Goal: Information Seeking & Learning: Learn about a topic

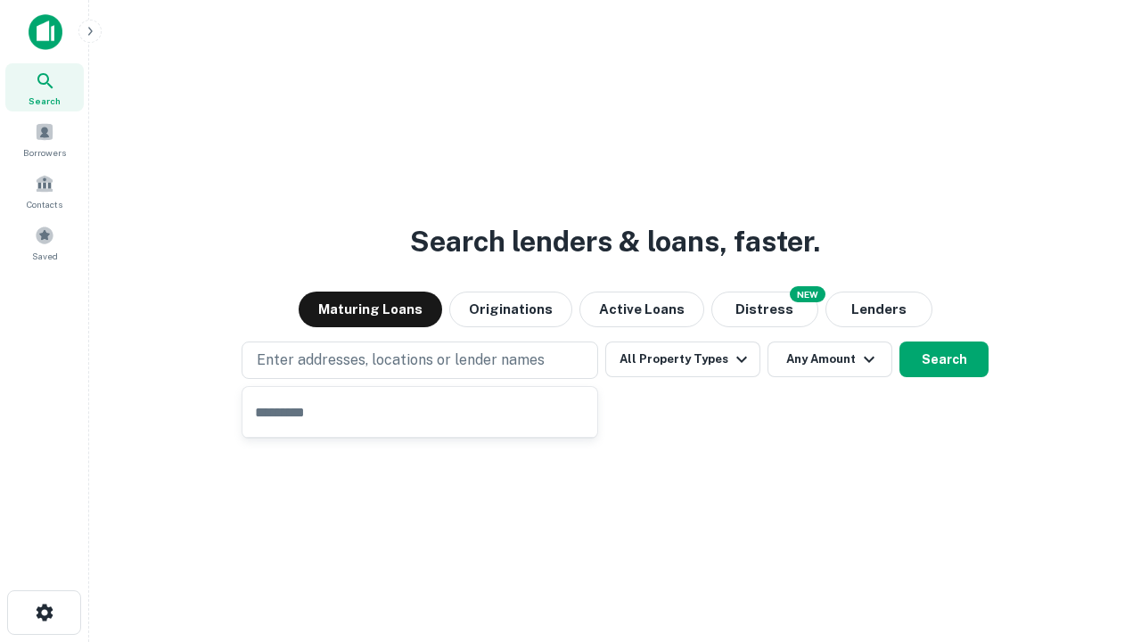
type input "**********"
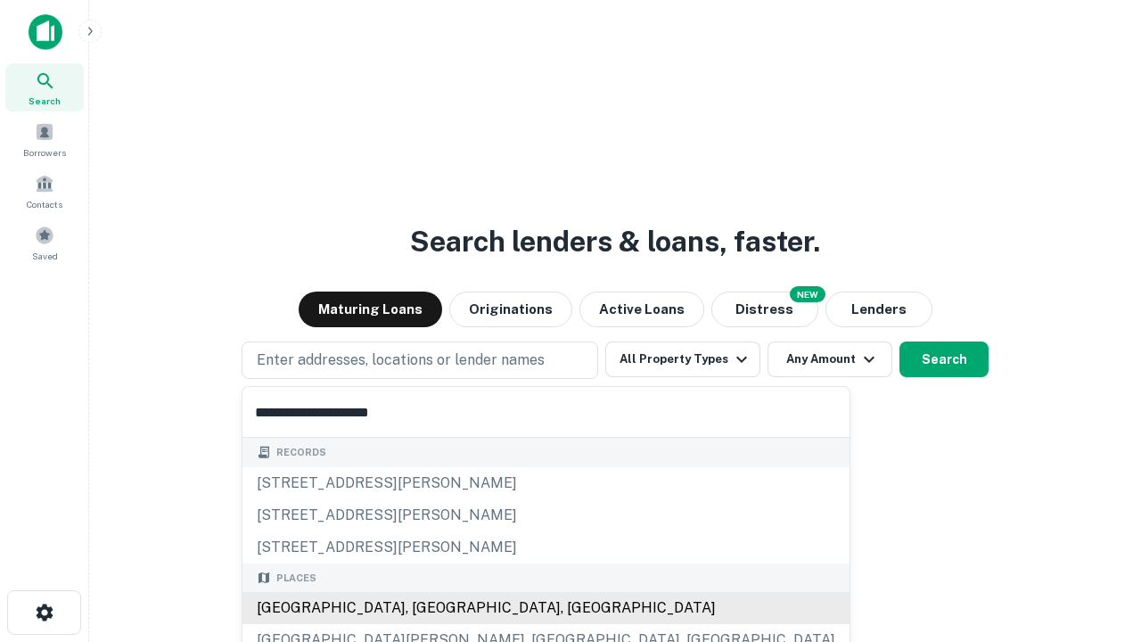
click at [426, 608] on div "[GEOGRAPHIC_DATA], [GEOGRAPHIC_DATA], [GEOGRAPHIC_DATA]" at bounding box center [545, 608] width 607 height 32
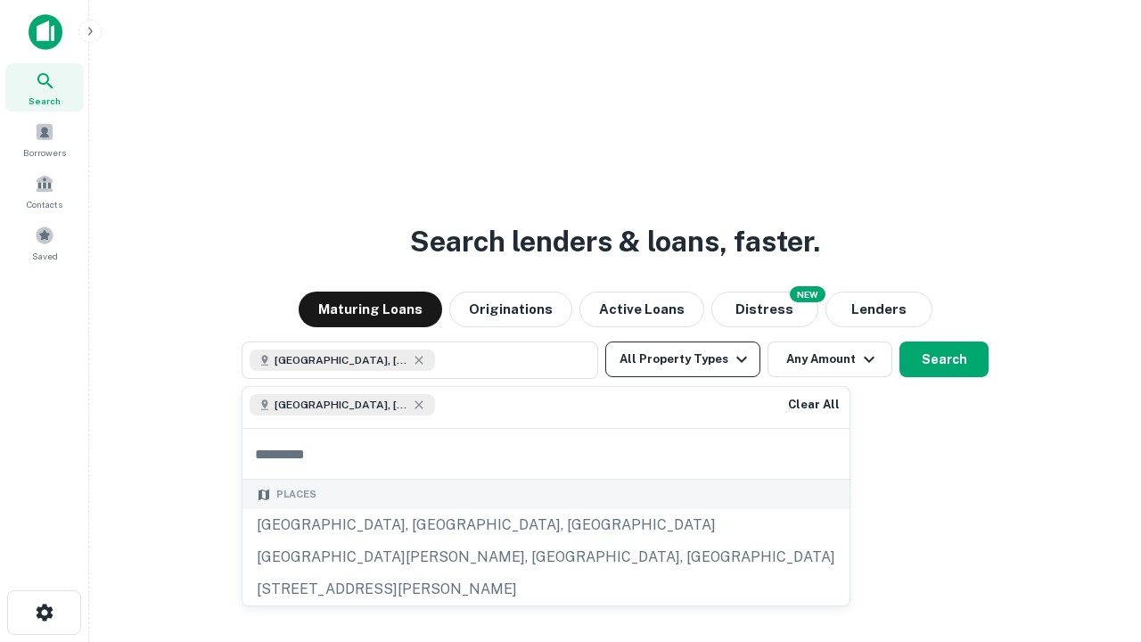
click at [683, 359] on button "All Property Types" at bounding box center [682, 359] width 155 height 36
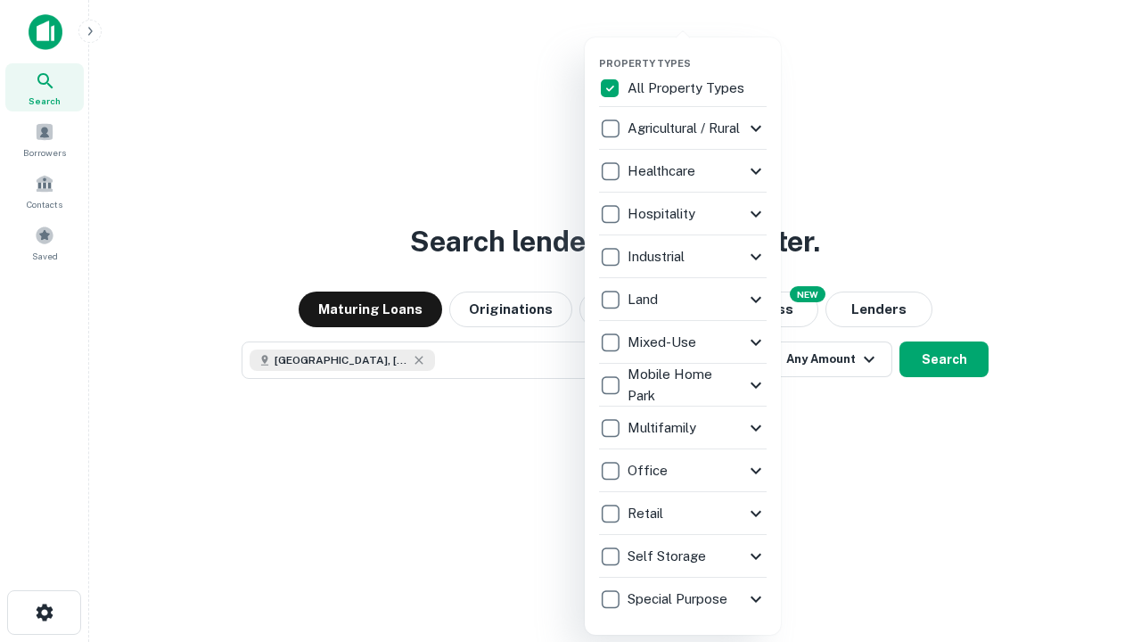
click at [697, 52] on button "button" at bounding box center [697, 52] width 196 height 1
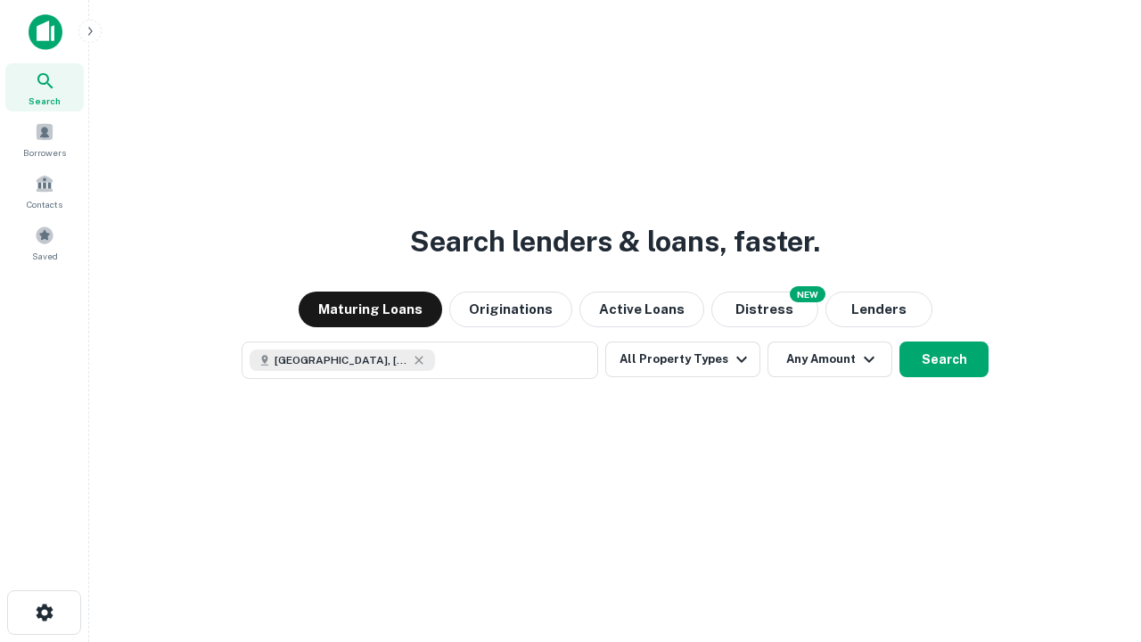
scroll to position [29, 0]
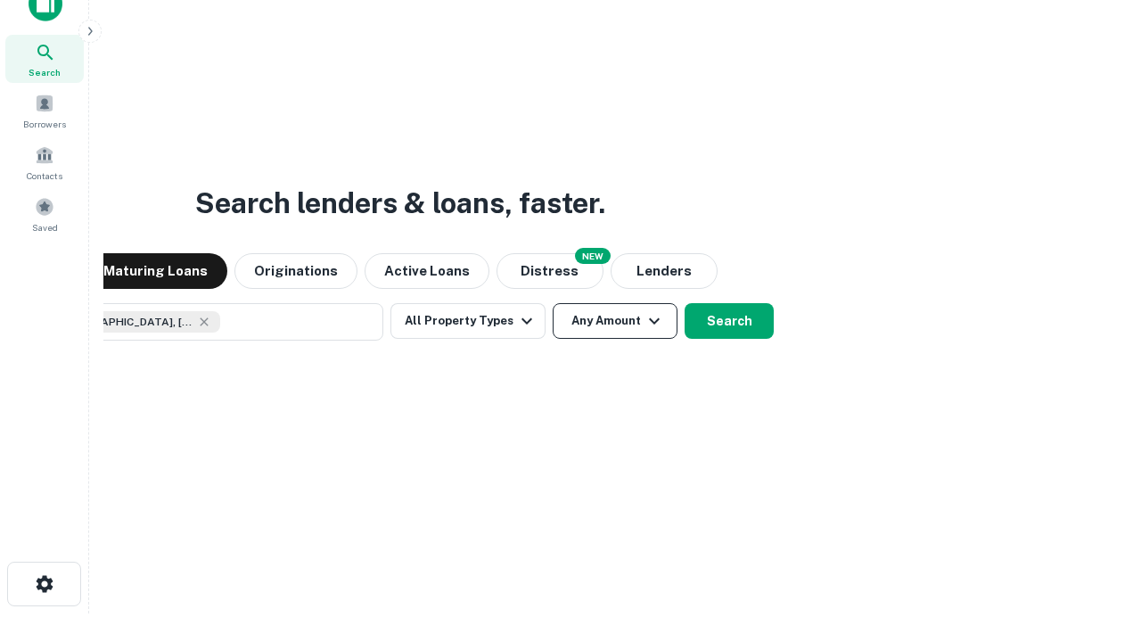
click at [553, 303] on button "Any Amount" at bounding box center [615, 321] width 125 height 36
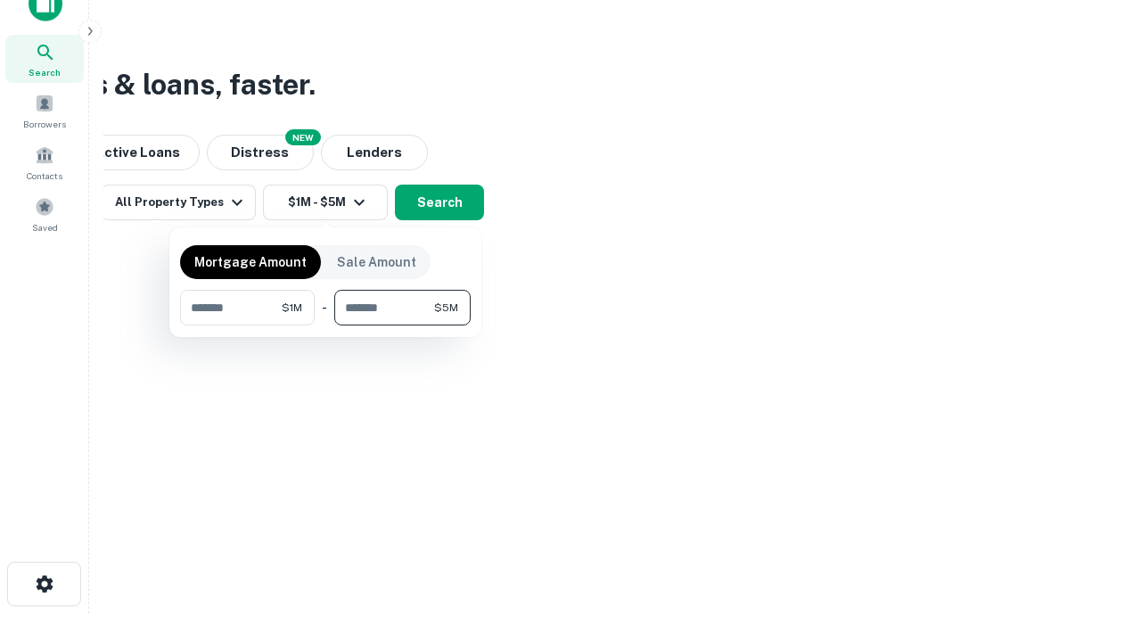
type input "*******"
click at [325, 325] on button "button" at bounding box center [325, 325] width 291 height 1
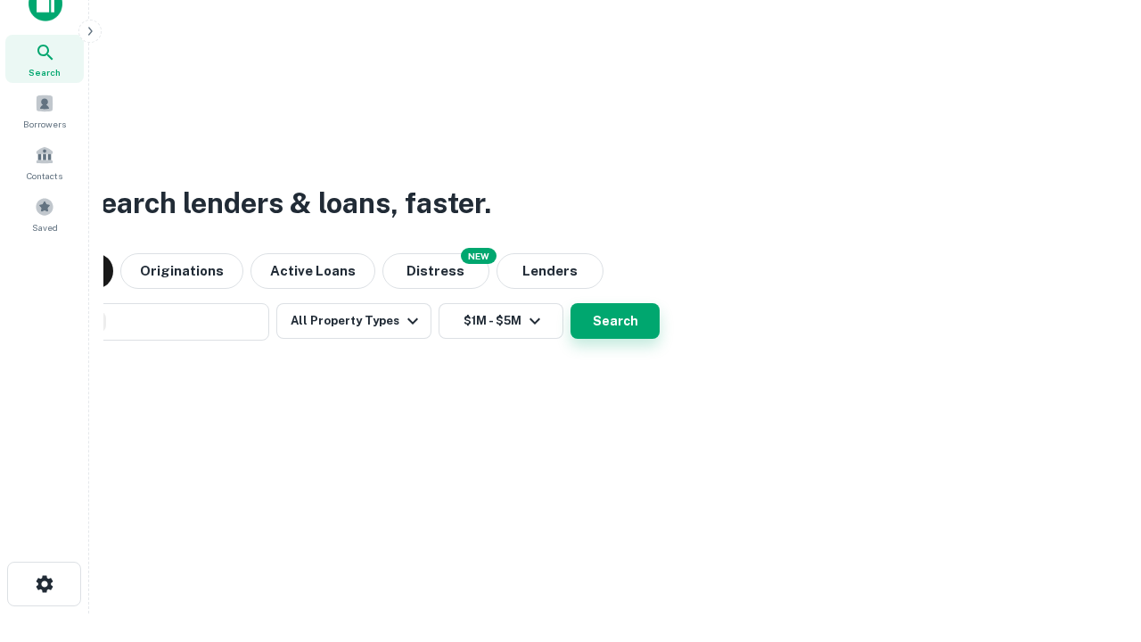
click at [571, 303] on button "Search" at bounding box center [615, 321] width 89 height 36
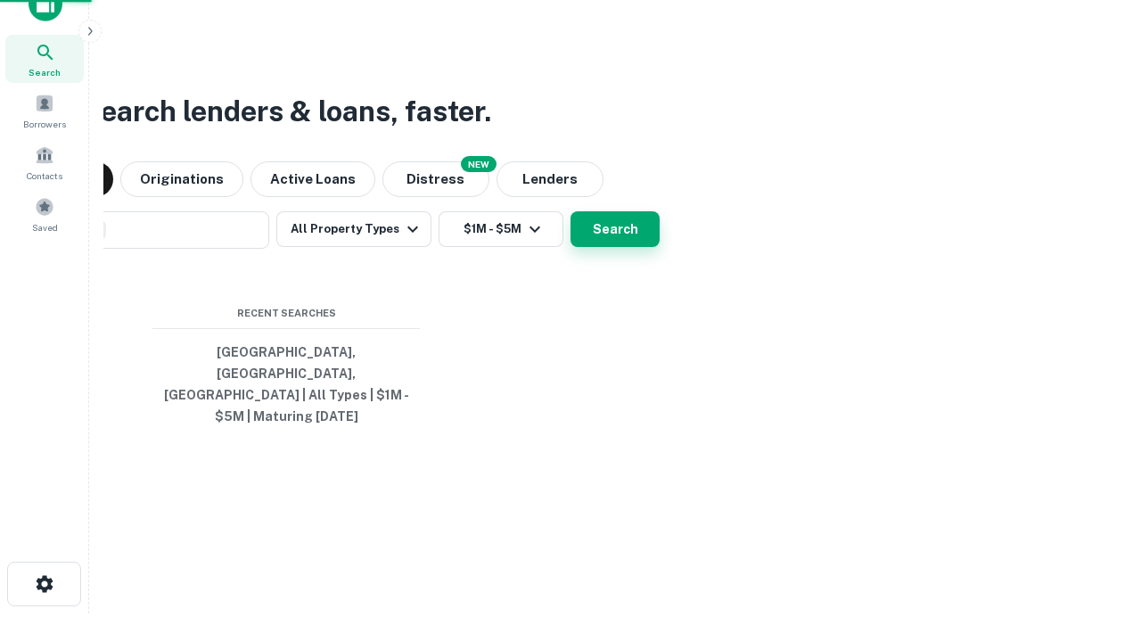
scroll to position [58, 505]
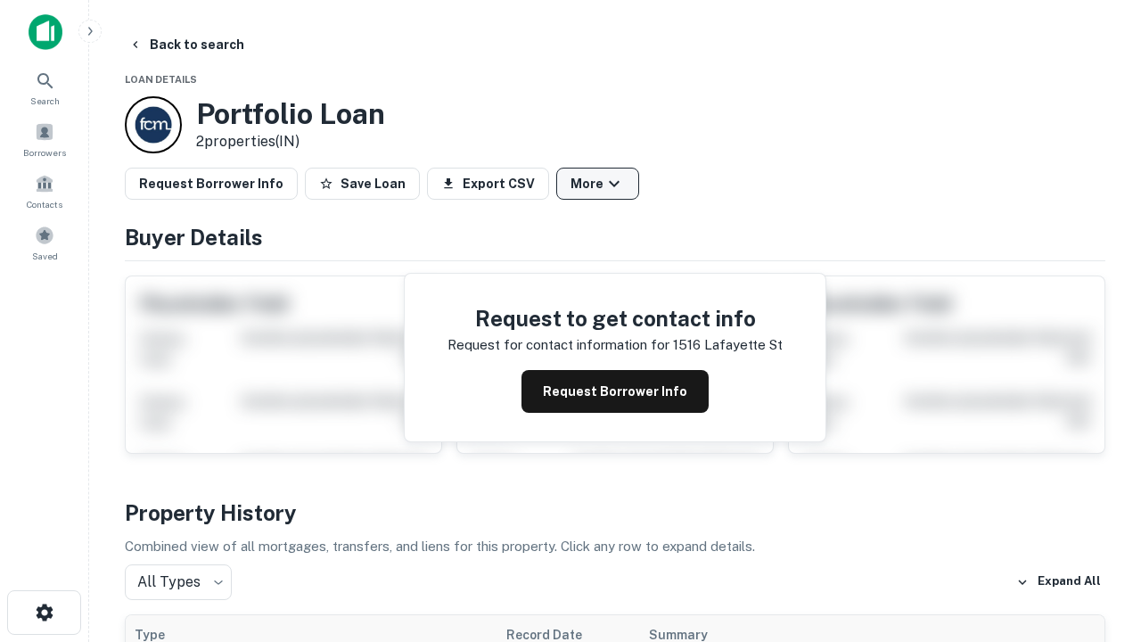
click at [597, 184] on button "More" at bounding box center [597, 184] width 83 height 32
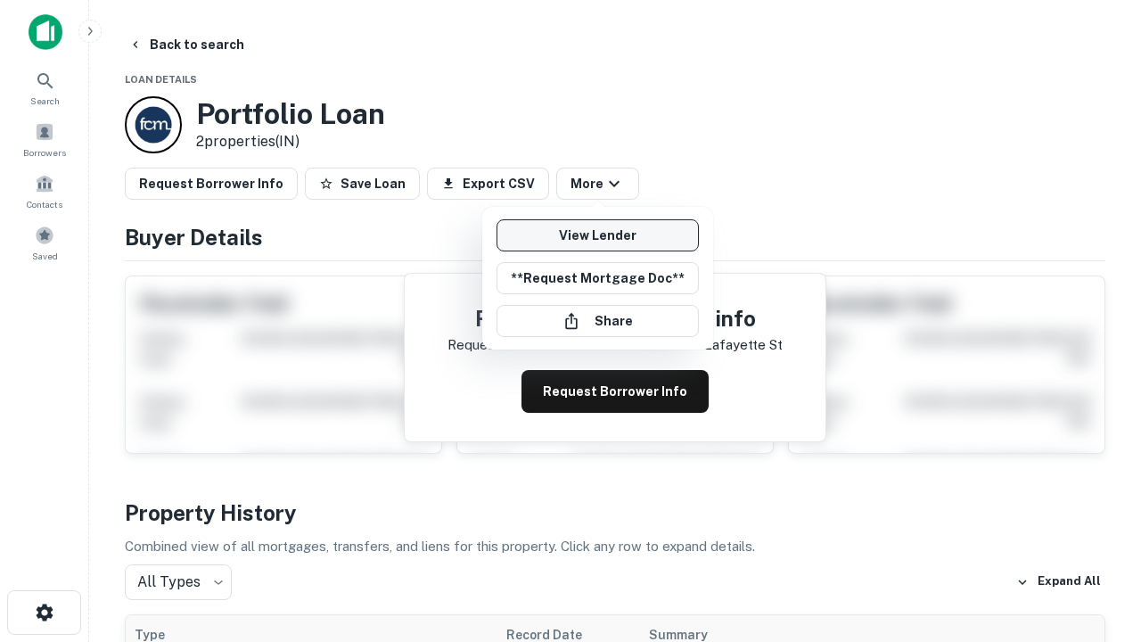
click at [597, 235] on link "View Lender" at bounding box center [598, 235] width 202 height 32
